Goal: Task Accomplishment & Management: Manage account settings

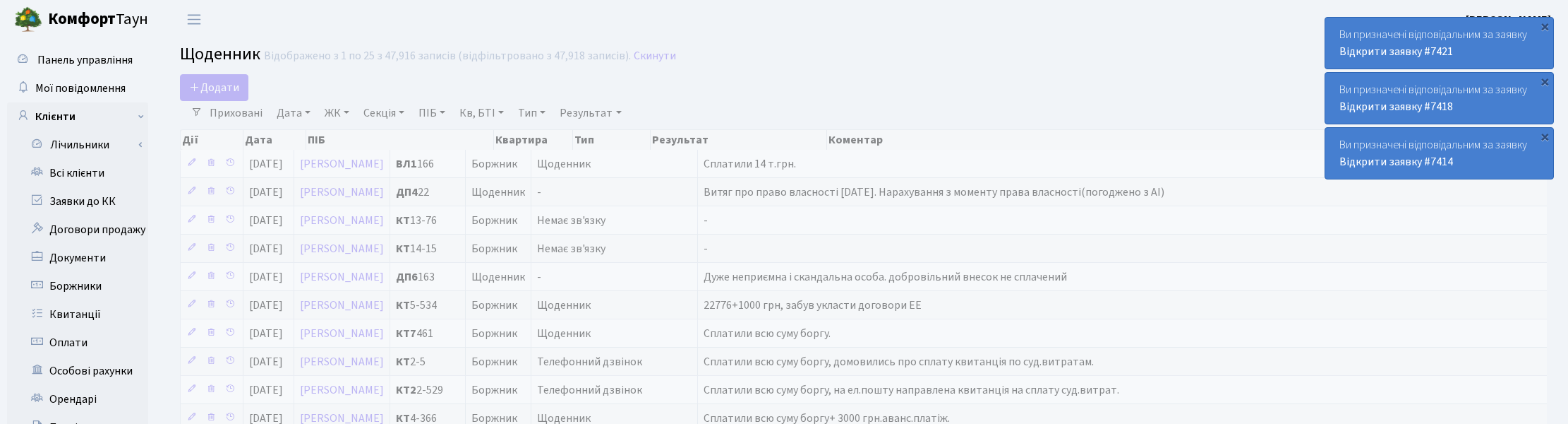
select select "25"
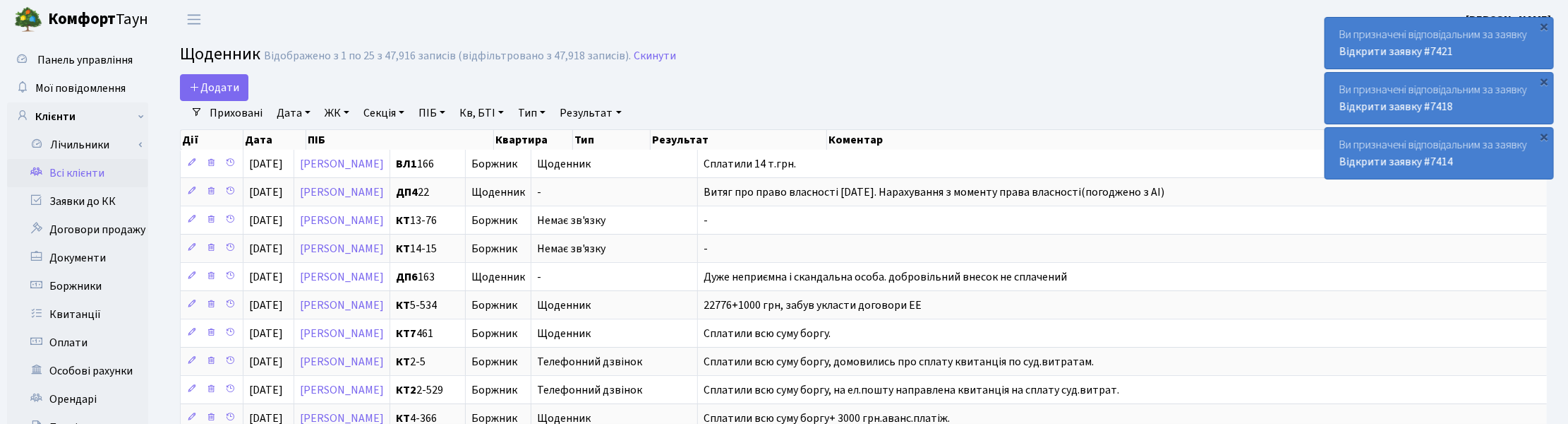
click at [74, 173] on link "Всі клієнти" at bounding box center [77, 173] width 141 height 28
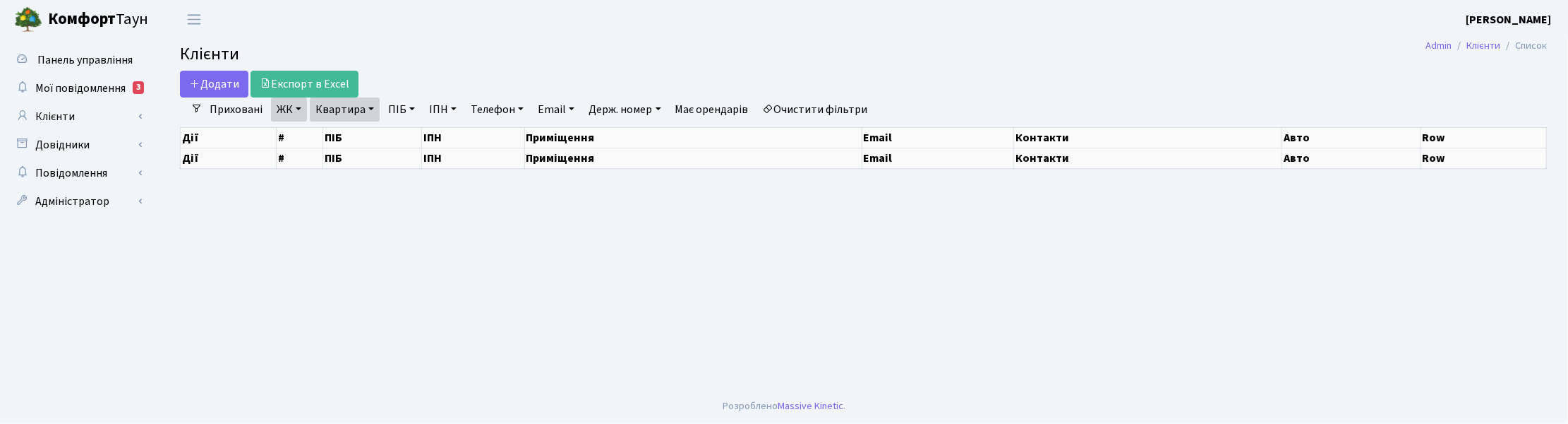
select select "25"
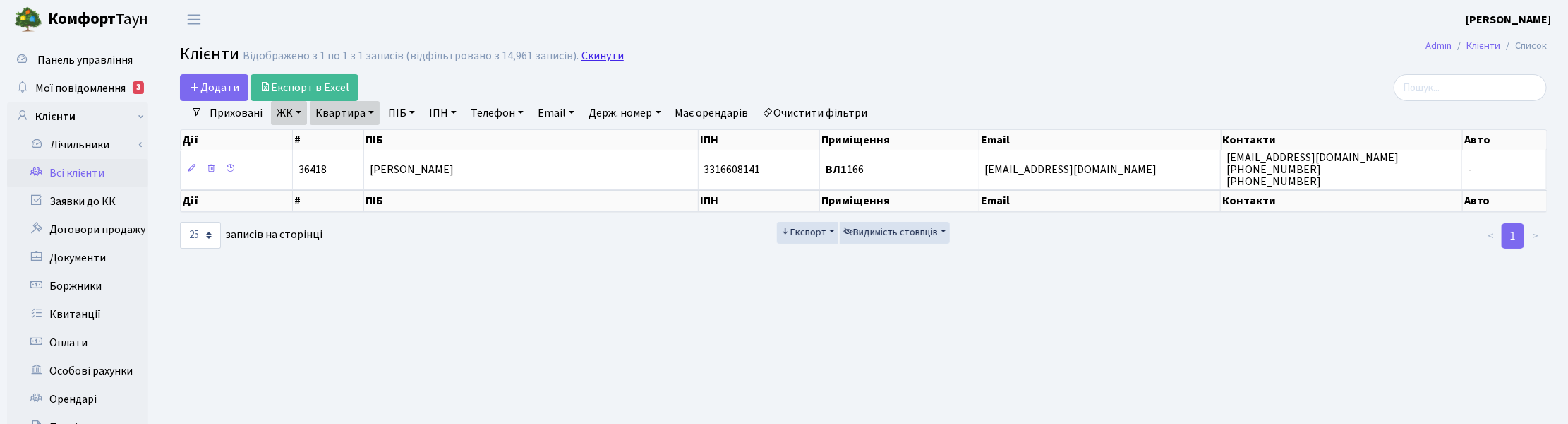
click at [586, 57] on link "Скинути" at bounding box center [603, 56] width 42 height 13
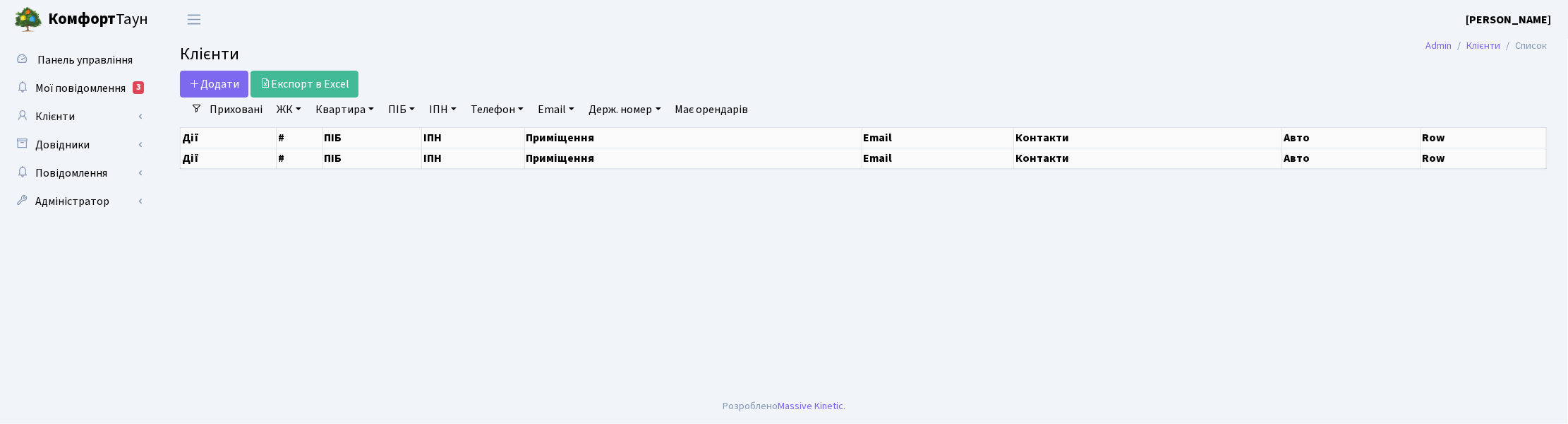
select select "25"
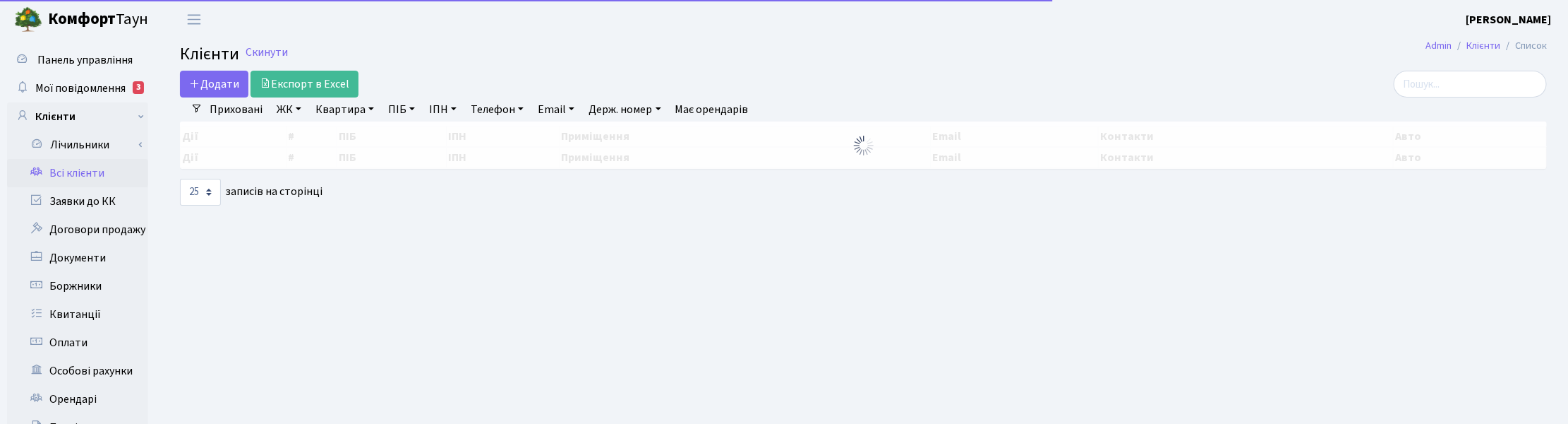
click at [345, 108] on link "Квартира" at bounding box center [345, 108] width 70 height 24
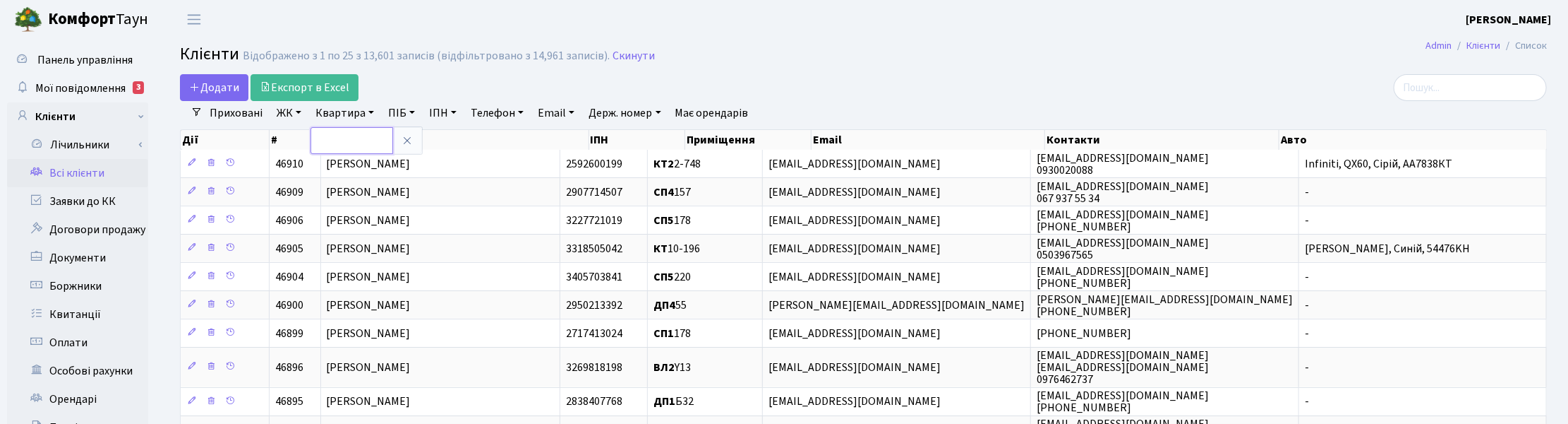
click at [340, 139] on input "text" at bounding box center [352, 140] width 83 height 26
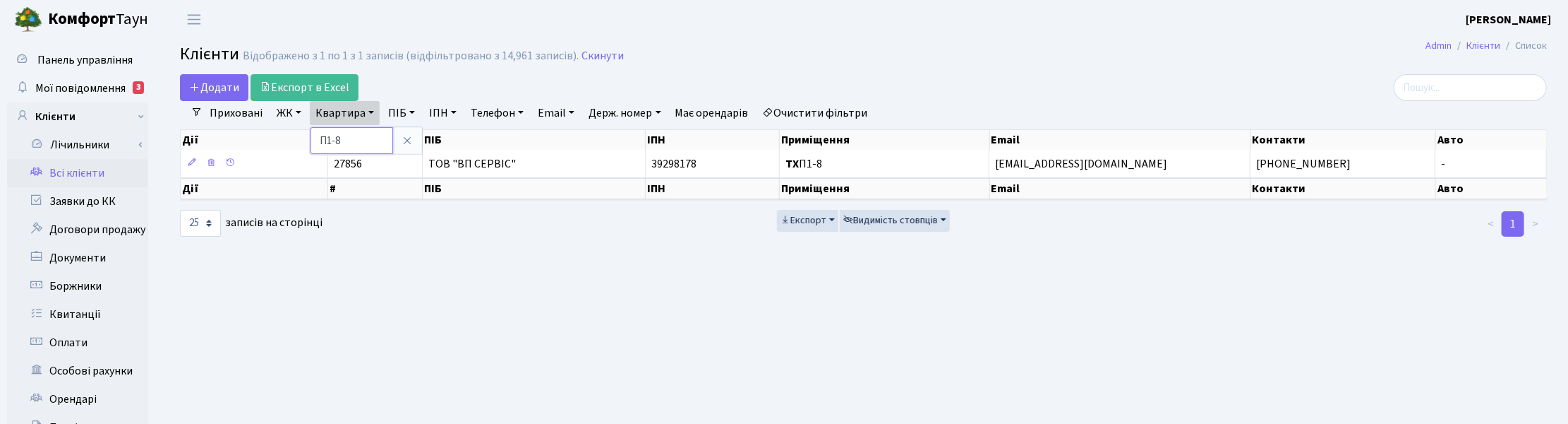
drag, startPoint x: 344, startPoint y: 141, endPoint x: 308, endPoint y: 139, distance: 36.1
click at [308, 139] on div "Додати Експорт в Excel Фільтри Приховані ЖК ТХ, вул. Ділова, 1/2 КТ, вул. Реген…" at bounding box center [864, 156] width 1388 height 164
click at [348, 113] on link "Квартира" at bounding box center [345, 112] width 70 height 24
type input "191"
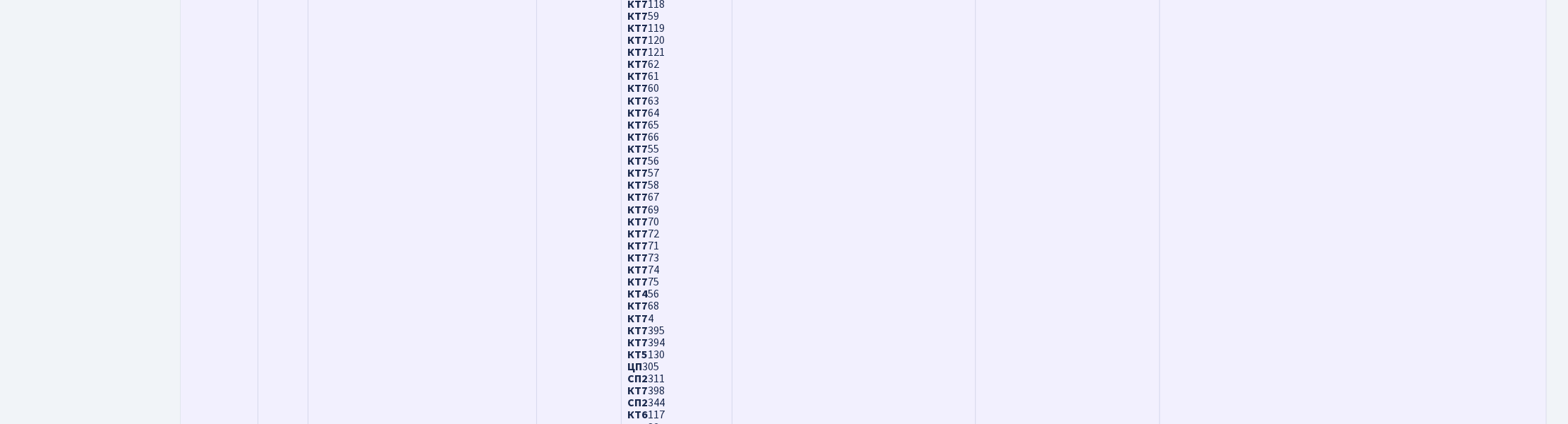
scroll to position [3795, 0]
